Goal: Use online tool/utility: Utilize a website feature to perform a specific function

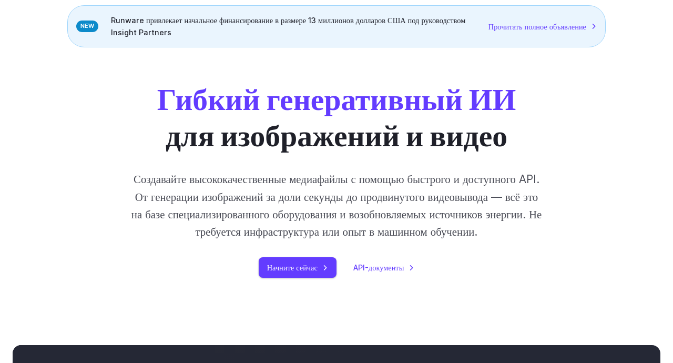
scroll to position [96, 0]
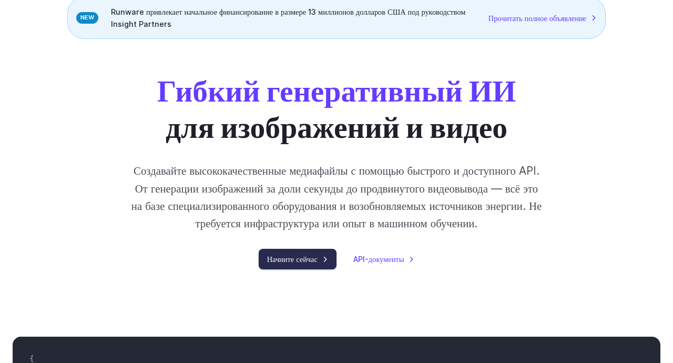
click at [316, 269] on link "Начните сейчас" at bounding box center [298, 259] width 78 height 21
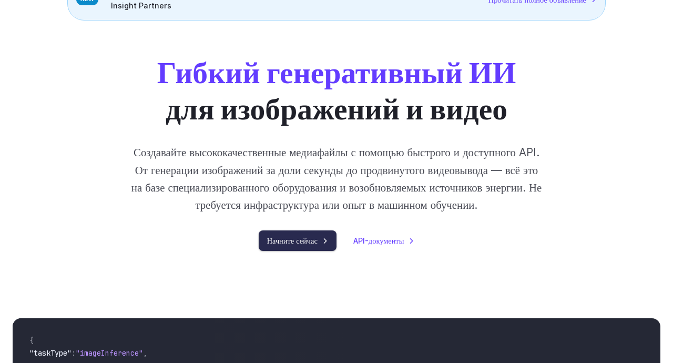
scroll to position [128, 0]
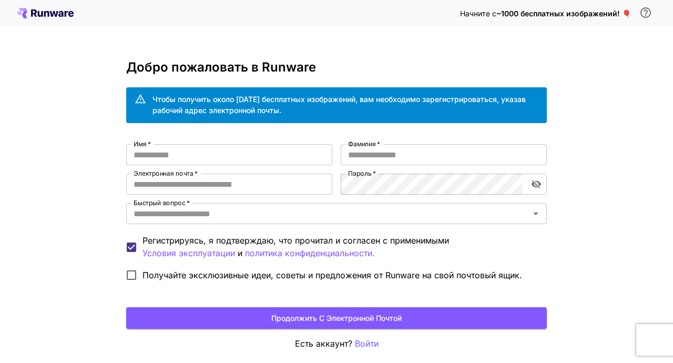
click at [286, 152] on input "Имя   *" at bounding box center [229, 154] width 206 height 21
click at [390, 319] on font "Продолжить с электронной почтой" at bounding box center [336, 317] width 130 height 9
click at [251, 155] on input "Имя   *" at bounding box center [229, 154] width 206 height 21
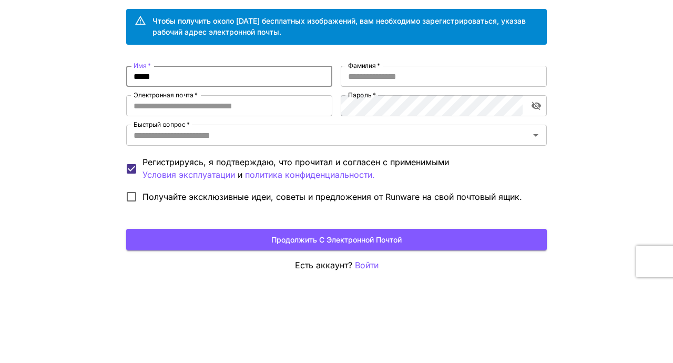
type input "*****"
click at [273, 187] on input "Электронная почта   *" at bounding box center [229, 184] width 206 height 21
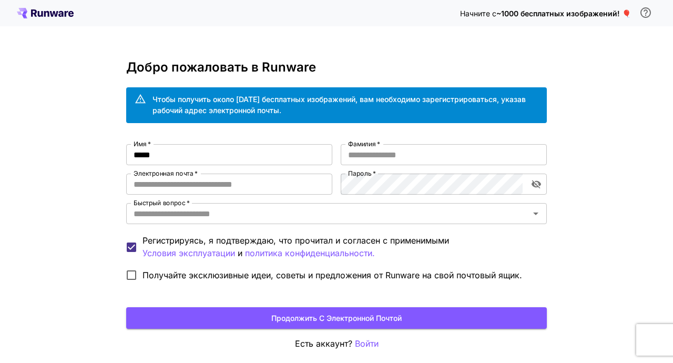
click at [160, 178] on input "Электронная почта   *" at bounding box center [229, 184] width 206 height 21
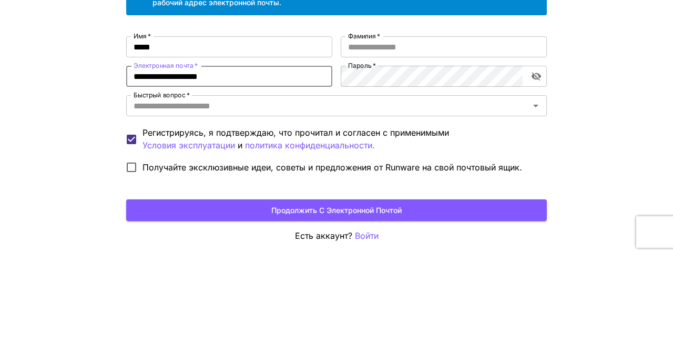
click at [536, 208] on icon "Открыть" at bounding box center [536, 213] width 13 height 13
type input "**********"
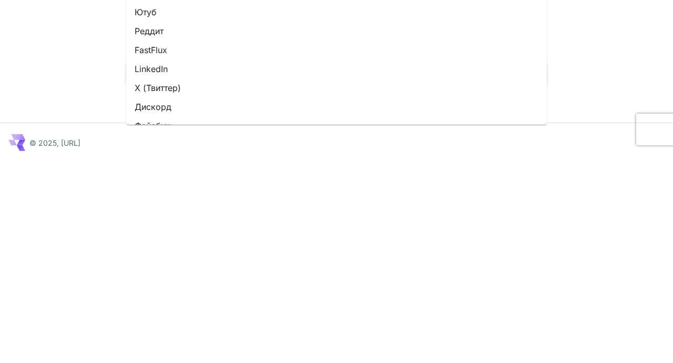
scroll to position [44, 0]
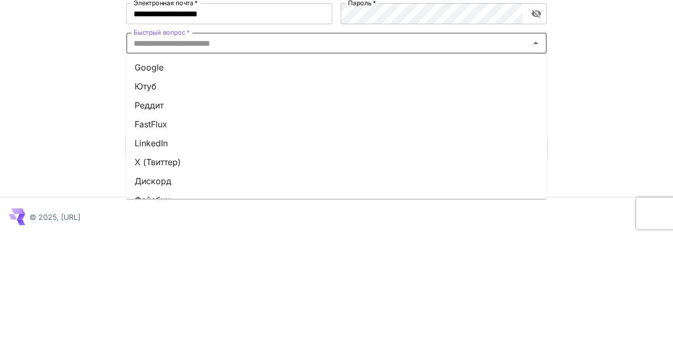
click at [143, 190] on font "Google" at bounding box center [149, 194] width 29 height 11
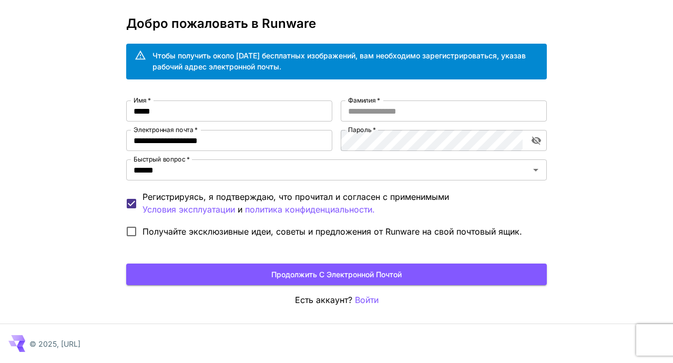
click at [469, 114] on input "Фамилия   *" at bounding box center [444, 110] width 206 height 21
type input "*********"
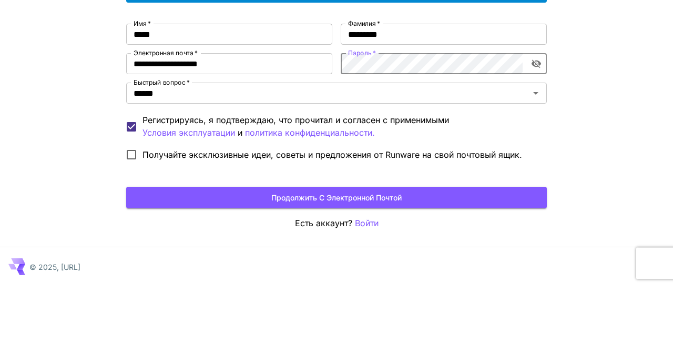
scroll to position [0, 500]
click at [535, 140] on icon "включить видимость пароля" at bounding box center [536, 140] width 11 height 11
click at [535, 140] on icon "включить видимость пароля" at bounding box center [536, 140] width 9 height 7
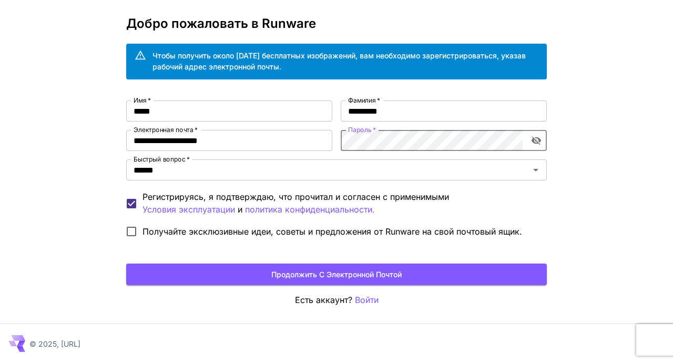
click at [541, 142] on icon "включить видимость пароля" at bounding box center [536, 140] width 11 height 11
click at [426, 273] on button "Продолжить с электронной почтой" at bounding box center [336, 274] width 421 height 22
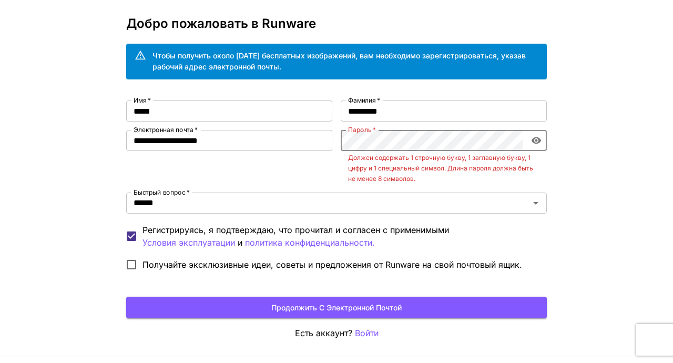
click at [425, 300] on button "Продолжить с электронной почтой" at bounding box center [336, 308] width 421 height 22
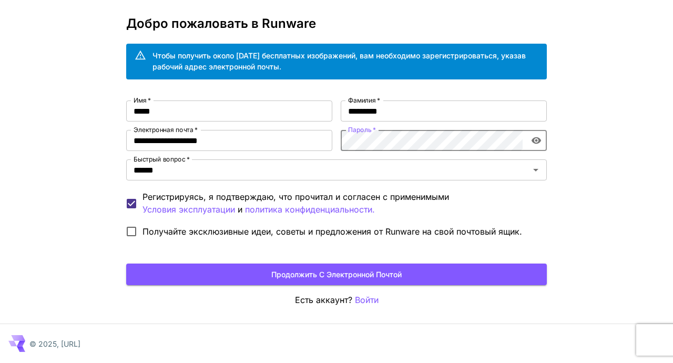
click at [392, 278] on font "Продолжить с электронной почтой" at bounding box center [336, 274] width 130 height 9
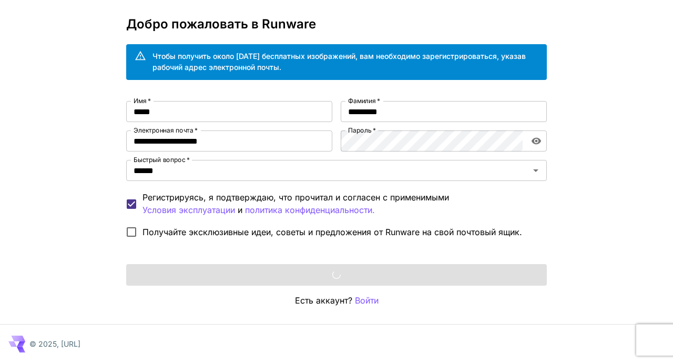
scroll to position [44, 0]
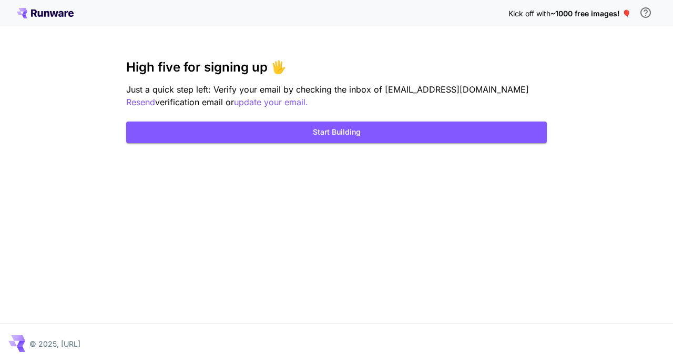
scroll to position [34, 0]
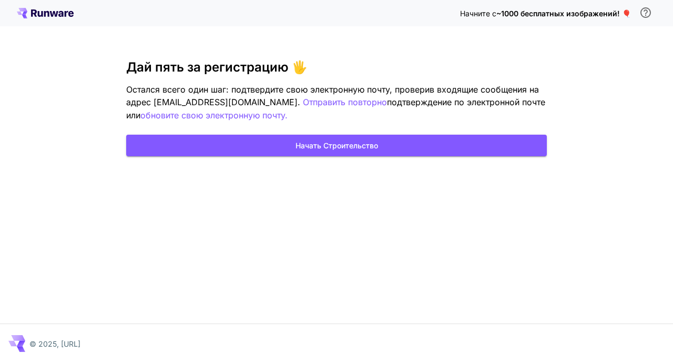
click at [444, 135] on button "Начать строительство" at bounding box center [336, 146] width 421 height 22
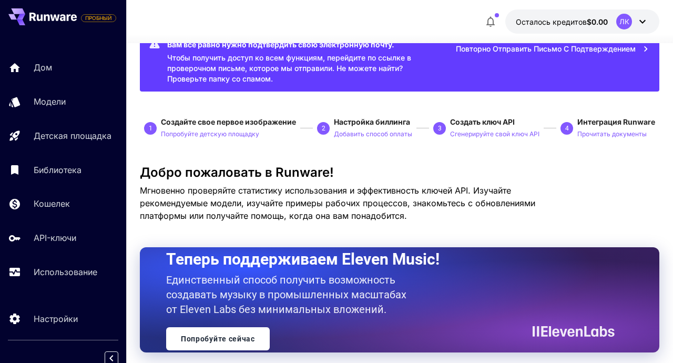
click at [183, 132] on font "Попробуйте детскую площадку" at bounding box center [210, 134] width 98 height 8
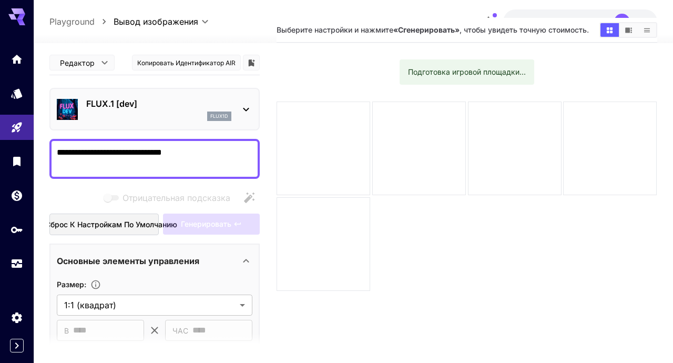
click at [155, 147] on textarea "**********" at bounding box center [155, 158] width 196 height 25
click at [206, 156] on textarea "**********" at bounding box center [155, 158] width 196 height 25
click at [146, 157] on textarea "**********" at bounding box center [155, 158] width 196 height 25
click at [151, 156] on textarea "**********" at bounding box center [155, 158] width 196 height 25
click at [160, 155] on textarea "**********" at bounding box center [155, 158] width 196 height 25
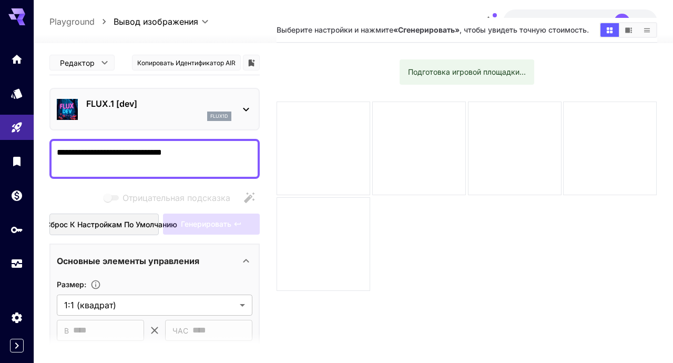
click at [218, 147] on textarea "**********" at bounding box center [155, 158] width 196 height 25
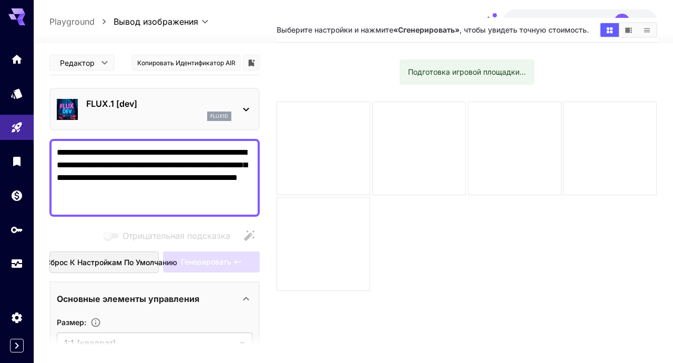
type textarea "**********"
click at [246, 265] on div "Генерировать" at bounding box center [211, 262] width 97 height 22
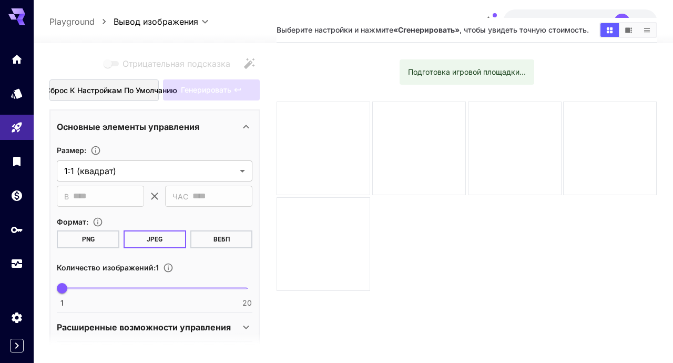
scroll to position [172, 0]
click at [76, 237] on button "PNG" at bounding box center [88, 239] width 63 height 18
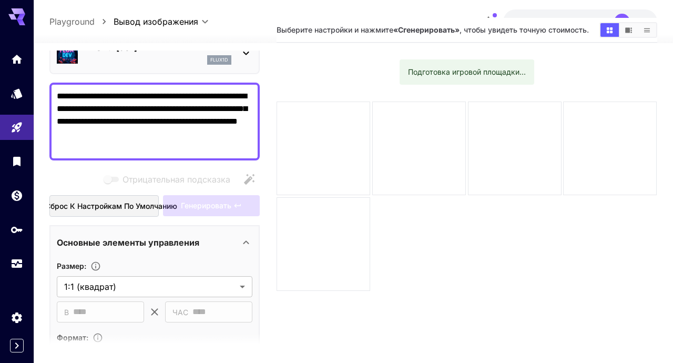
scroll to position [51, 0]
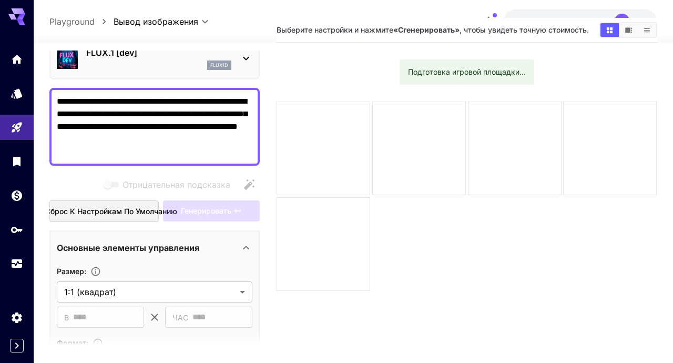
click at [228, 211] on div "Генерировать" at bounding box center [211, 211] width 97 height 22
click at [66, 208] on font "Сброс к настройкам по умолчанию" at bounding box center [111, 211] width 132 height 9
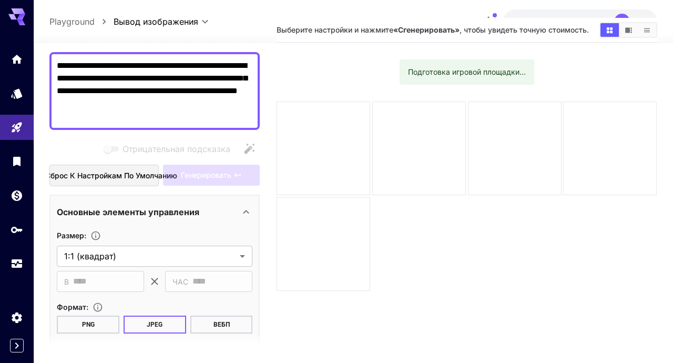
scroll to position [87, 0]
click at [85, 328] on font "PNG" at bounding box center [88, 324] width 13 height 7
click at [237, 147] on div "Отрицательная подсказка" at bounding box center [169, 149] width 137 height 13
click at [240, 140] on div "Отрицательная подсказка" at bounding box center [154, 148] width 210 height 21
click at [231, 140] on div "Отрицательная подсказка" at bounding box center [154, 148] width 210 height 21
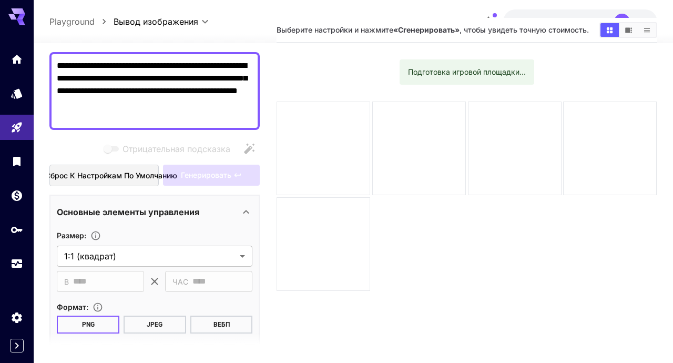
click at [233, 249] on body "**********" at bounding box center [336, 189] width 673 height 446
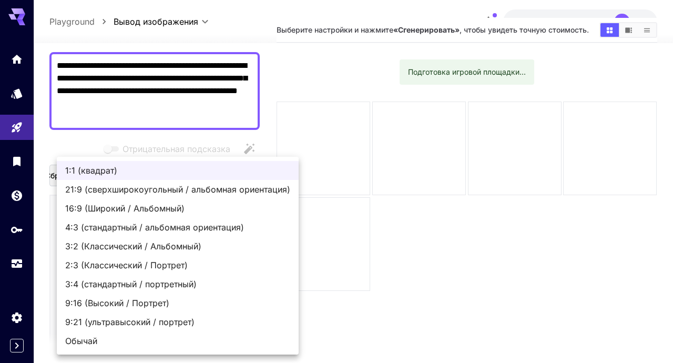
click at [235, 140] on div at bounding box center [336, 181] width 673 height 363
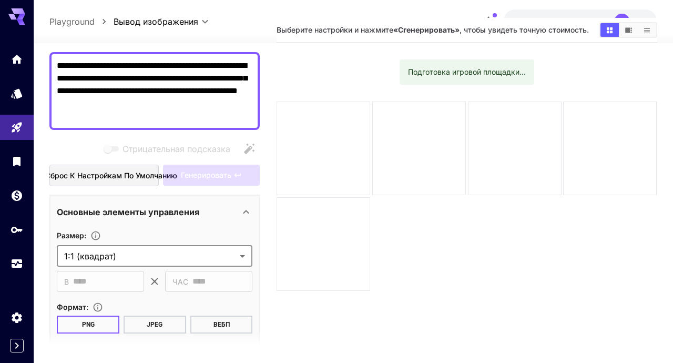
click at [112, 143] on span "Отрицательные подсказки несовместимы с выбранной моделью." at bounding box center [111, 149] width 21 height 13
click at [160, 146] on font "Отрицательная подсказка" at bounding box center [177, 149] width 108 height 11
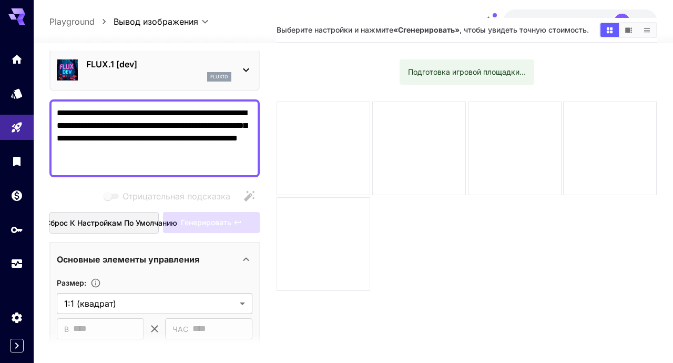
scroll to position [26, 0]
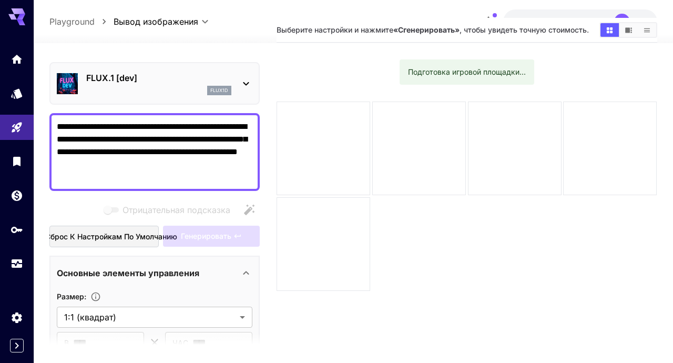
click at [242, 240] on div "Генерировать" at bounding box center [211, 237] width 97 height 22
click at [227, 242] on div "Генерировать" at bounding box center [211, 237] width 97 height 22
click at [296, 149] on div at bounding box center [324, 148] width 94 height 94
click at [367, 179] on div at bounding box center [324, 148] width 94 height 94
click at [324, 267] on div at bounding box center [324, 244] width 94 height 94
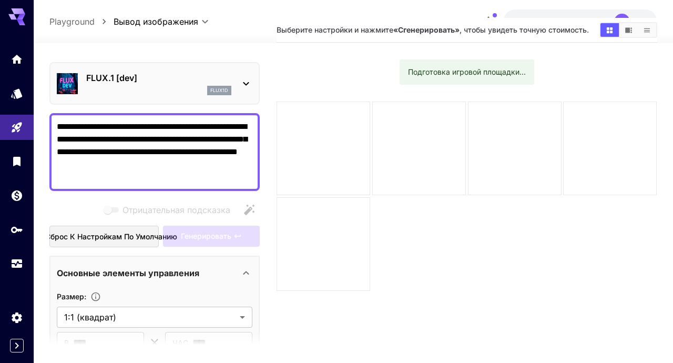
click at [230, 243] on div "Генерировать" at bounding box center [211, 237] width 97 height 22
click at [225, 245] on div "Генерировать" at bounding box center [211, 237] width 97 height 22
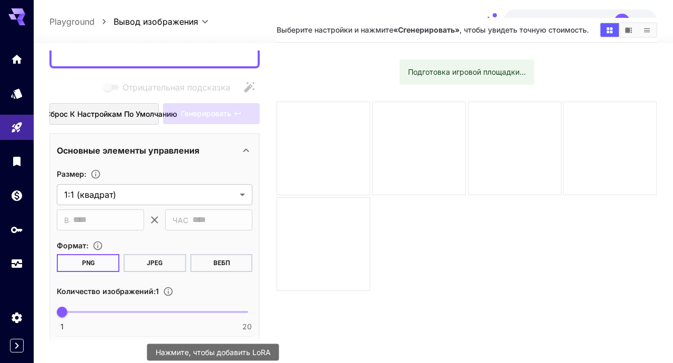
scroll to position [145, 0]
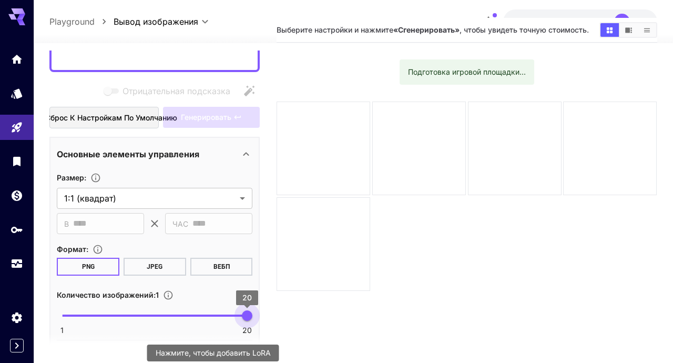
type input "**"
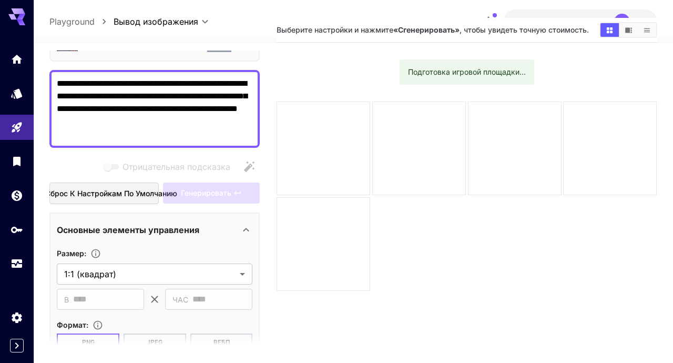
scroll to position [70, 0]
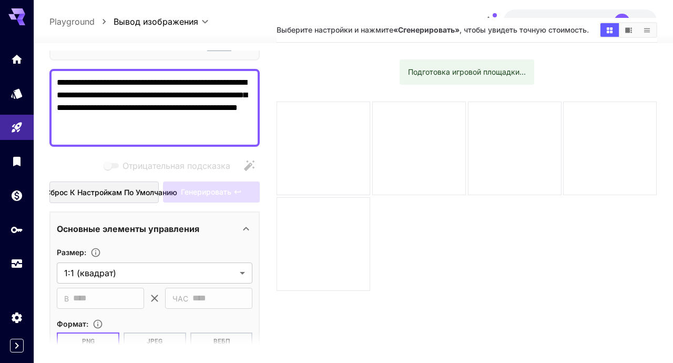
click at [154, 292] on icon at bounding box center [154, 298] width 13 height 13
click at [170, 279] on body "**********" at bounding box center [336, 189] width 673 height 446
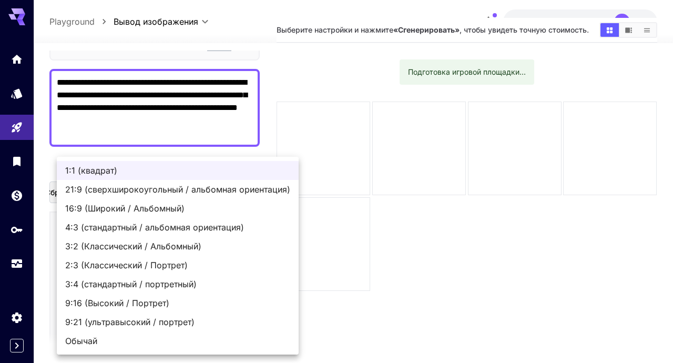
click at [184, 164] on span "1:1 (квадрат)" at bounding box center [177, 170] width 225 height 13
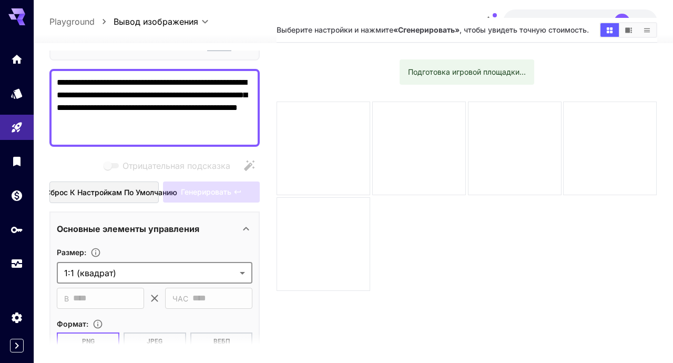
click at [231, 190] on div "Генерировать" at bounding box center [211, 192] width 97 height 22
click at [226, 198] on div "Генерировать" at bounding box center [211, 192] width 97 height 22
click at [231, 202] on div "Генерировать" at bounding box center [211, 192] width 97 height 22
click at [224, 207] on div "**********" at bounding box center [154, 312] width 210 height 662
click at [149, 182] on button "Сброс к настройкам по умолчанию" at bounding box center [103, 192] width 109 height 22
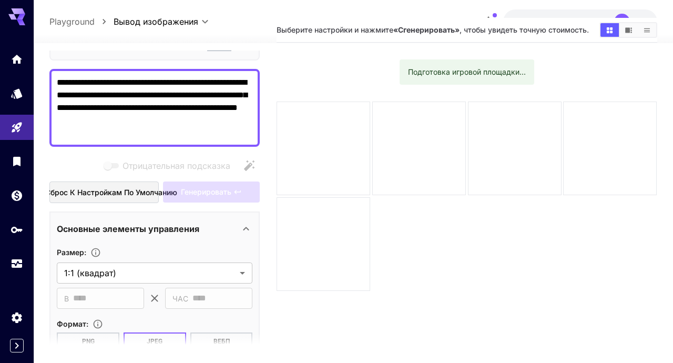
click at [243, 186] on div "Генерировать" at bounding box center [211, 192] width 97 height 22
click at [246, 178] on div "Отрицательная подсказка Сброс к настройкам по умолчанию Генерировать" at bounding box center [154, 179] width 210 height 48
click at [249, 167] on div "Отрицательная подсказка" at bounding box center [154, 165] width 210 height 21
click at [251, 156] on div "Отрицательная подсказка" at bounding box center [154, 165] width 210 height 21
click at [245, 161] on div "Отрицательная подсказка" at bounding box center [154, 165] width 210 height 21
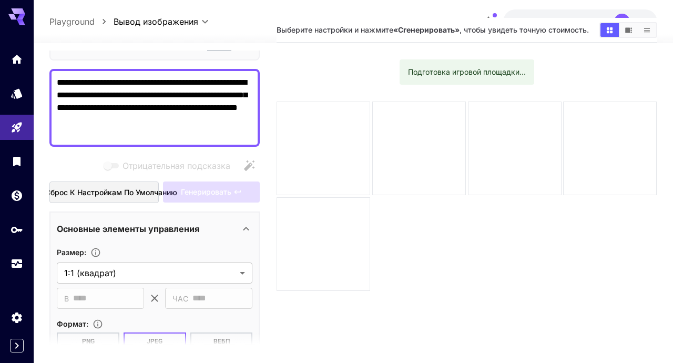
click at [241, 160] on div "Отрицательная подсказка" at bounding box center [154, 165] width 210 height 21
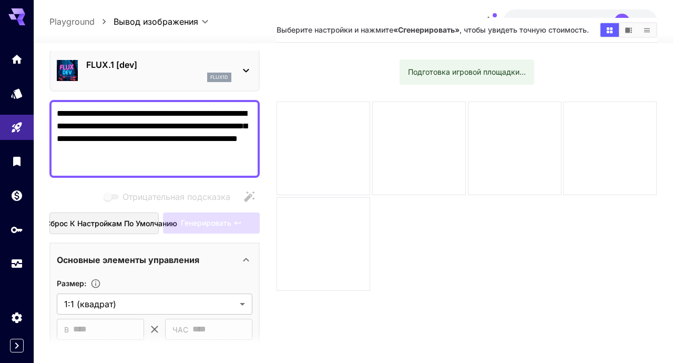
scroll to position [27, 0]
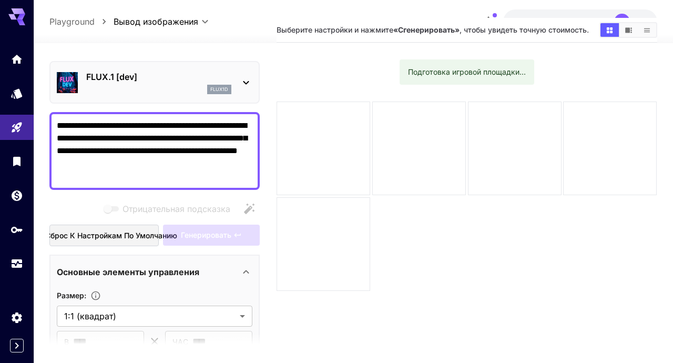
click at [235, 178] on textarea "**********" at bounding box center [155, 150] width 196 height 63
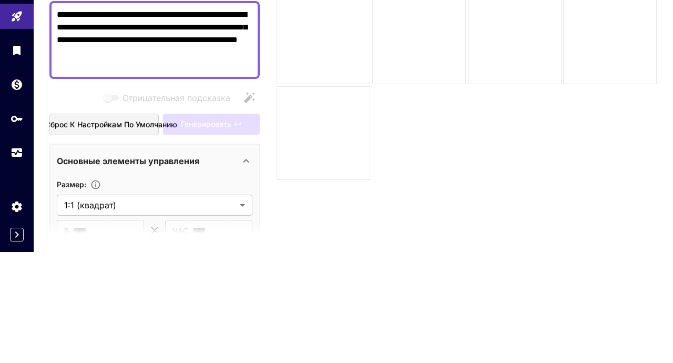
click at [248, 233] on div "Генерировать" at bounding box center [211, 236] width 97 height 22
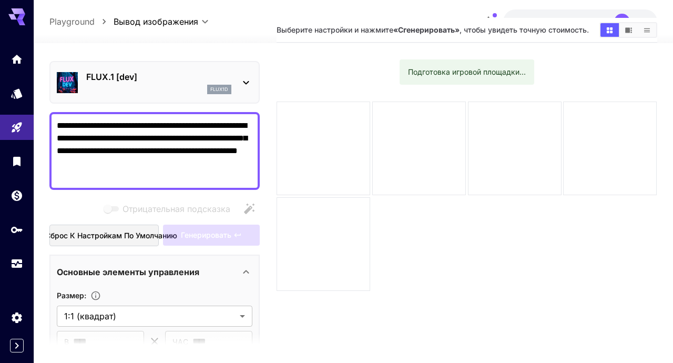
click at [249, 120] on textarea "**********" at bounding box center [155, 150] width 196 height 63
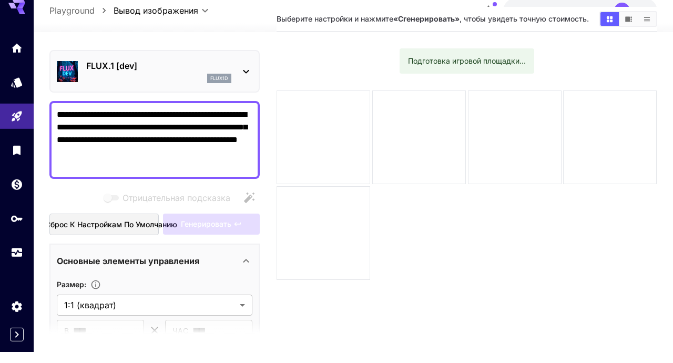
click at [255, 110] on div "**********" at bounding box center [154, 355] width 210 height 662
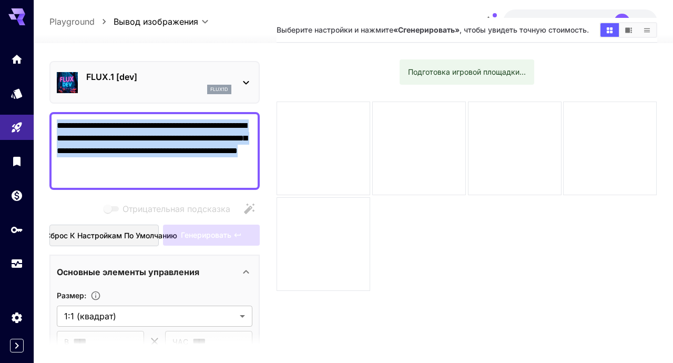
click at [241, 84] on icon at bounding box center [246, 82] width 13 height 13
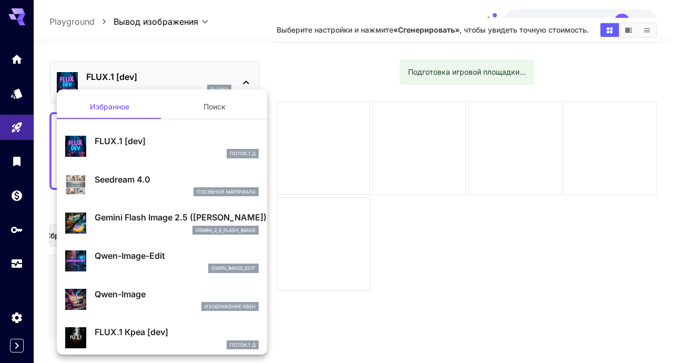
click at [269, 62] on div at bounding box center [336, 181] width 673 height 363
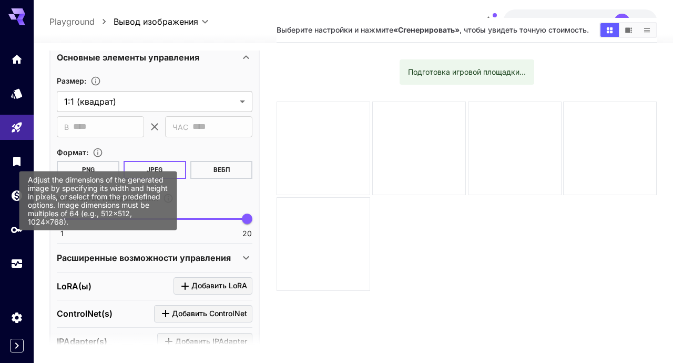
scroll to position [351, 0]
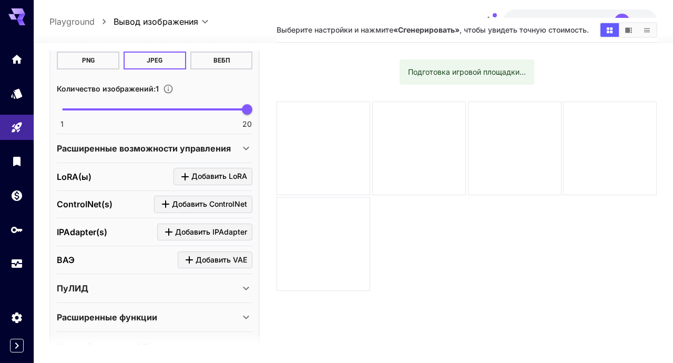
click at [86, 343] on font "Настройки только API" at bounding box center [104, 346] width 94 height 11
click at [88, 338] on div "Настройки только API" at bounding box center [155, 346] width 196 height 25
click at [247, 341] on icon at bounding box center [246, 346] width 13 height 13
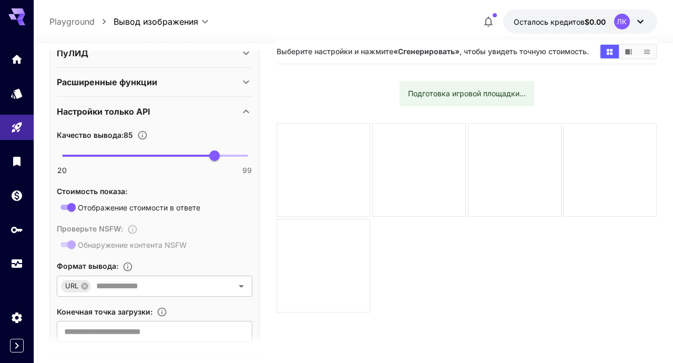
scroll to position [12, 0]
click at [23, 318] on icon "Настройки" at bounding box center [17, 317] width 13 height 13
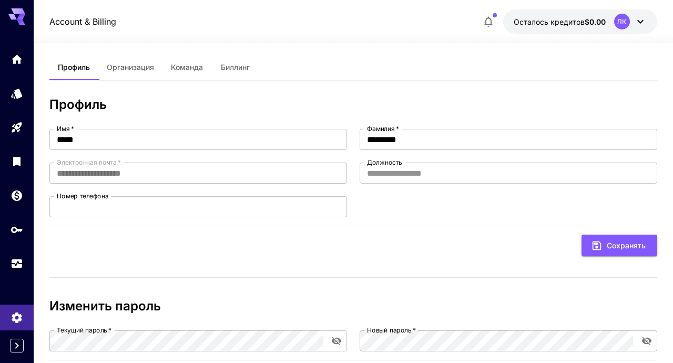
click at [21, 195] on icon "Кошелек" at bounding box center [17, 195] width 11 height 11
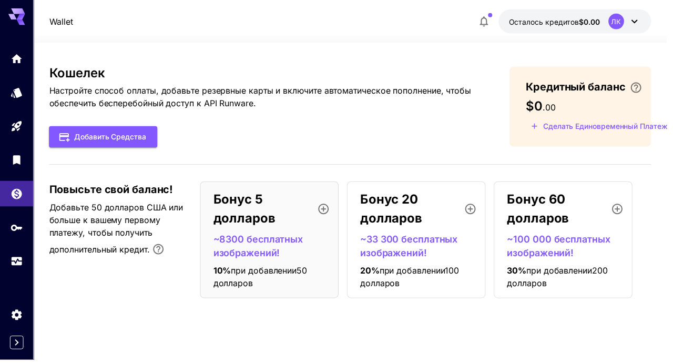
click at [21, 131] on link at bounding box center [17, 128] width 34 height 26
